Goal: Task Accomplishment & Management: Complete application form

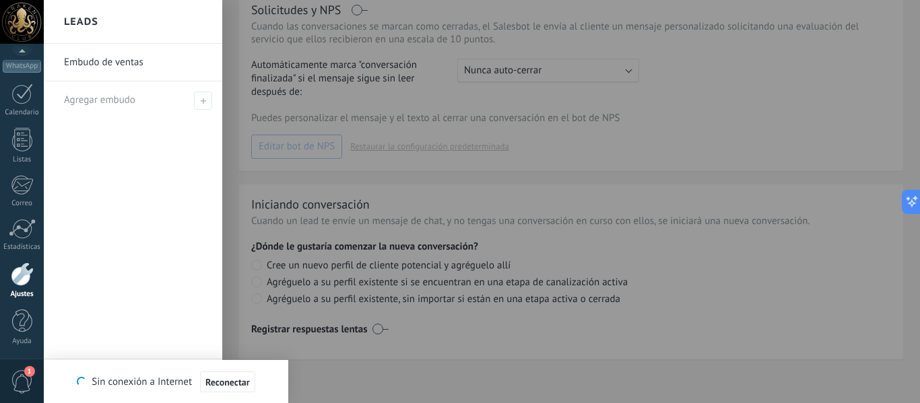
click at [139, 65] on link "Embudo de ventas" at bounding box center [136, 63] width 145 height 38
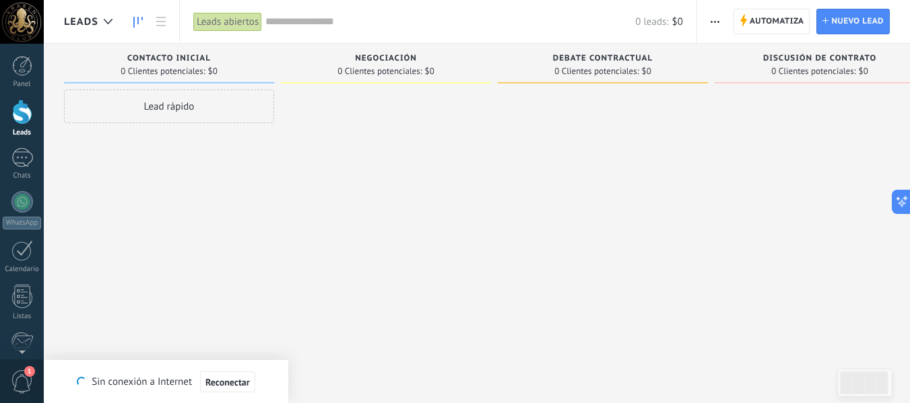
click at [192, 110] on div "Lead rápido" at bounding box center [169, 107] width 210 height 34
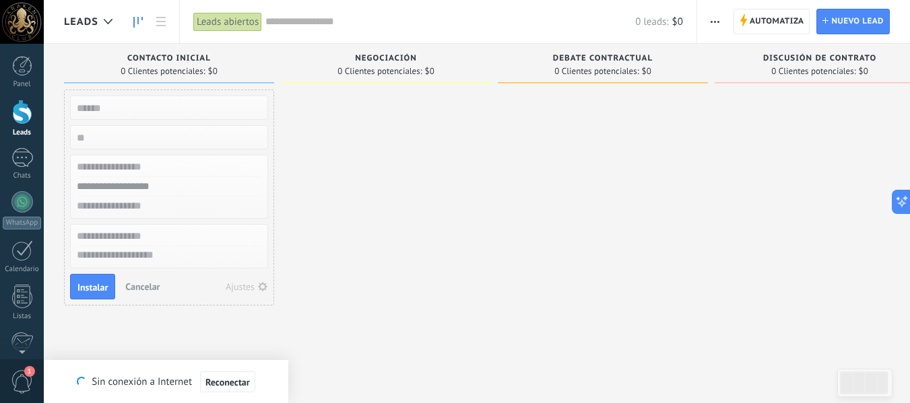
click at [169, 140] on input "numeric" at bounding box center [167, 137] width 197 height 19
click at [162, 172] on input "text" at bounding box center [167, 168] width 197 height 20
click at [164, 189] on input "text" at bounding box center [167, 187] width 197 height 20
click at [157, 207] on input "text" at bounding box center [167, 207] width 197 height 20
click at [145, 239] on input "text" at bounding box center [167, 237] width 197 height 20
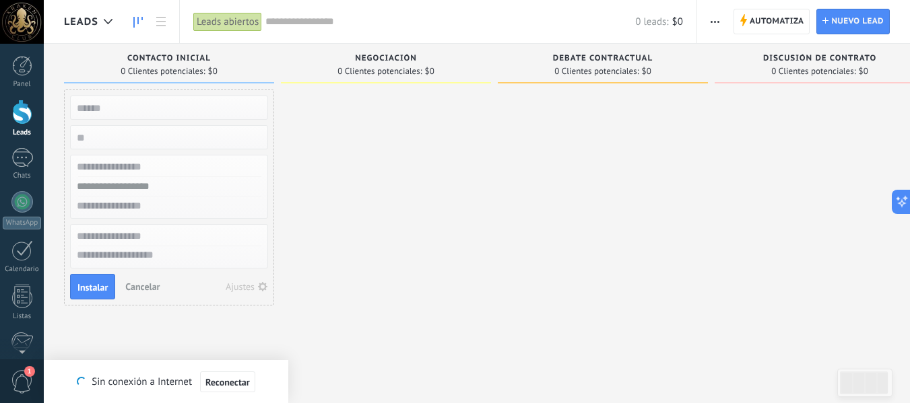
click at [145, 259] on textarea at bounding box center [169, 257] width 197 height 20
click at [143, 295] on button "Cancelar" at bounding box center [142, 287] width 45 height 20
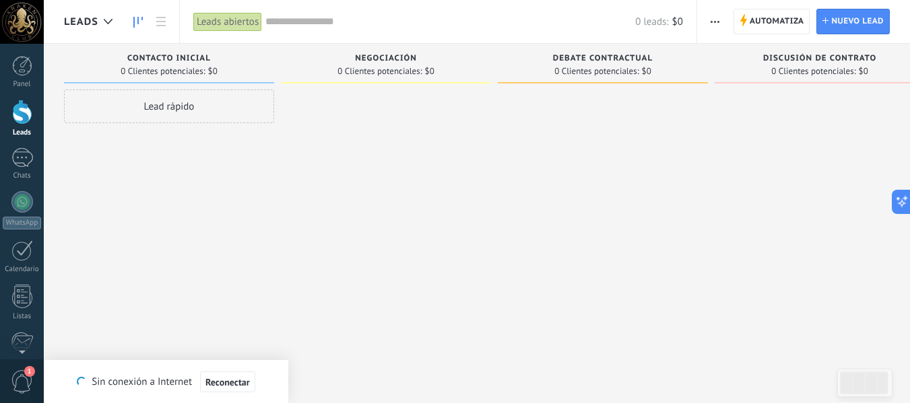
drag, startPoint x: 212, startPoint y: 103, endPoint x: 201, endPoint y: 94, distance: 13.9
click at [391, 118] on div "Incoming leads Solicitudes: [PHONE_NUMBER] Contacto inicial 0 Clientes potencia…" at bounding box center [504, 180] width 881 height 273
drag, startPoint x: 195, startPoint y: 67, endPoint x: 392, endPoint y: 115, distance: 202.4
click at [392, 115] on div "Incoming leads Solicitudes: [PHONE_NUMBER] Contacto inicial 0 Clientes potencia…" at bounding box center [504, 180] width 881 height 273
click at [425, 155] on div at bounding box center [386, 204] width 210 height 228
